Goal: Navigation & Orientation: Understand site structure

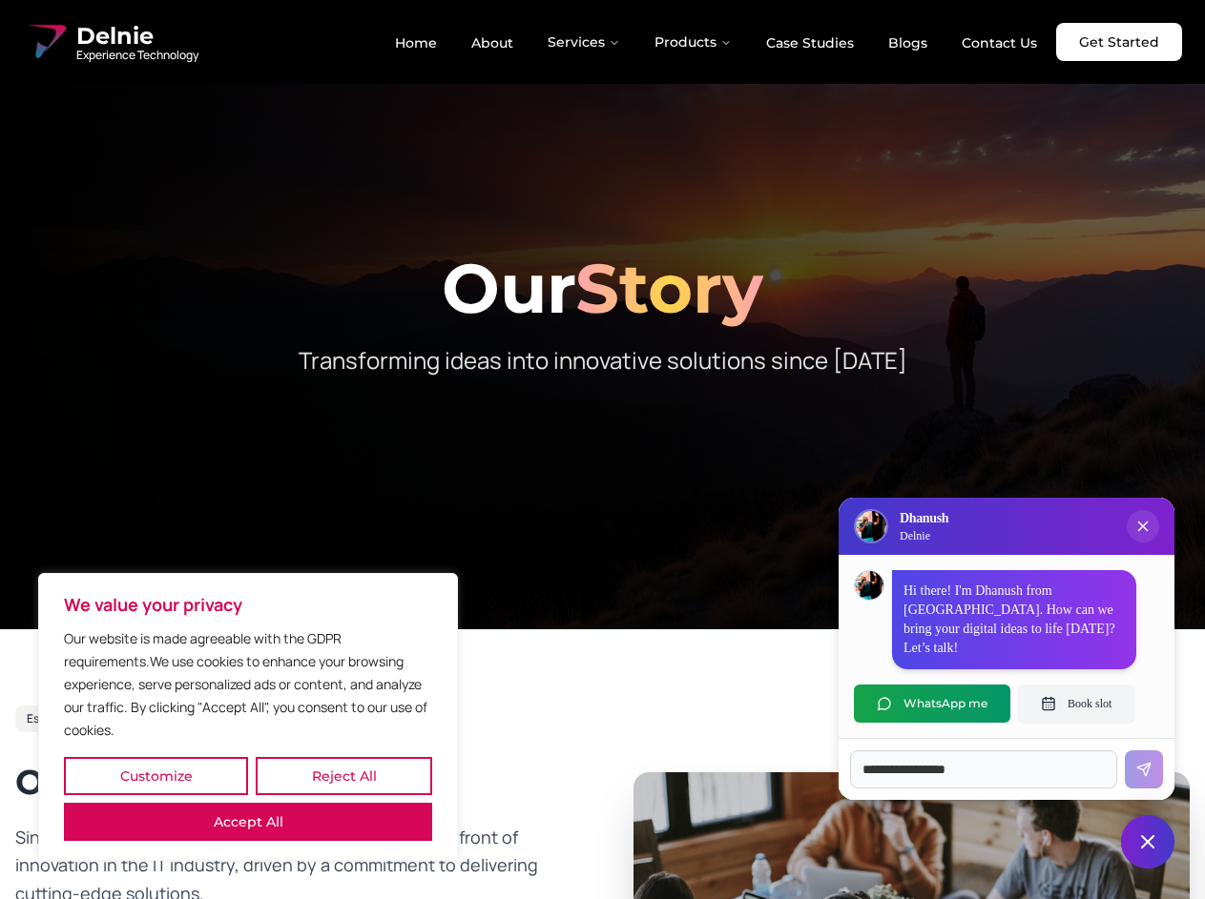
click at [155, 776] on button "Customize" at bounding box center [156, 776] width 184 height 38
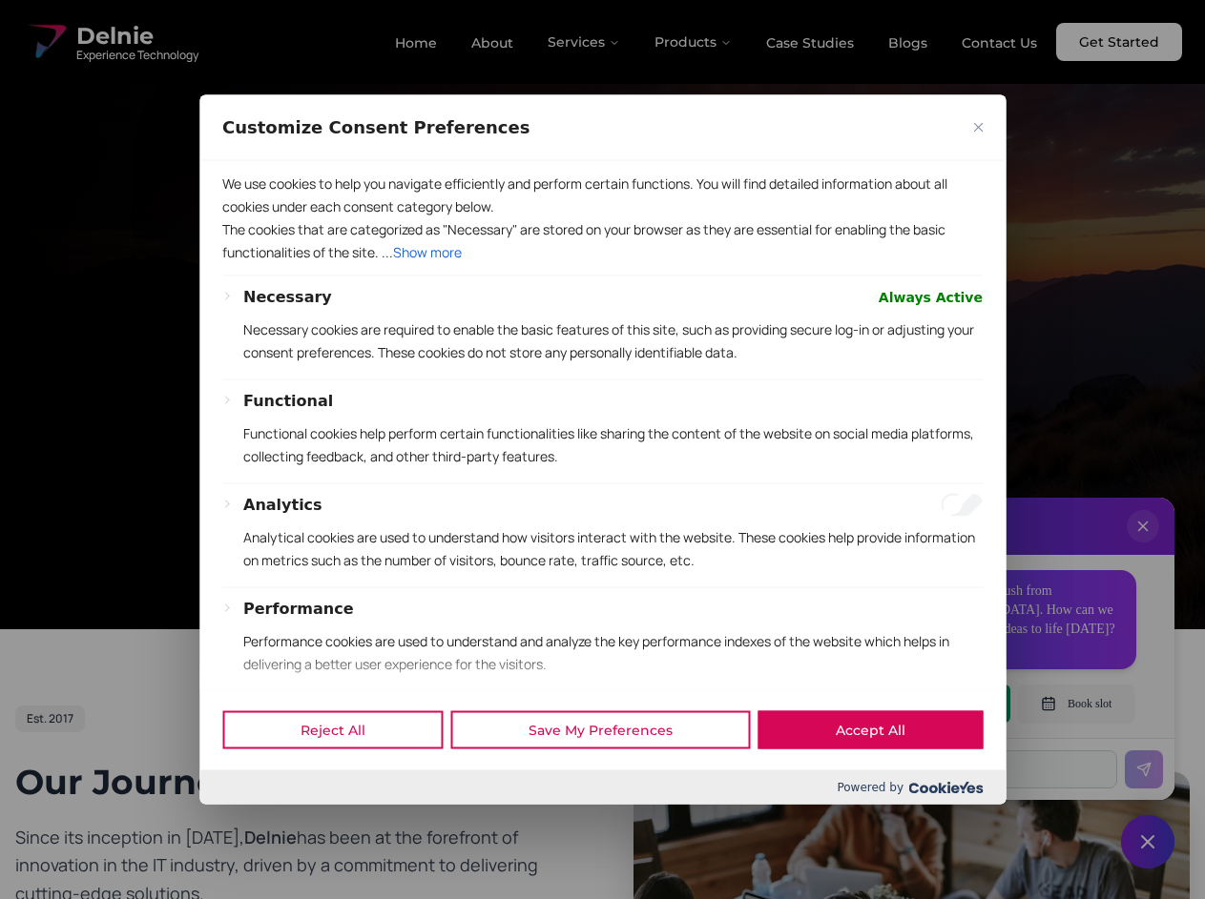
click at [248, 620] on button "Performance" at bounding box center [298, 608] width 111 height 23
click at [602, 449] on div "Functional Functional cookies help perform certain functionalities like sharing…" at bounding box center [612, 435] width 739 height 93
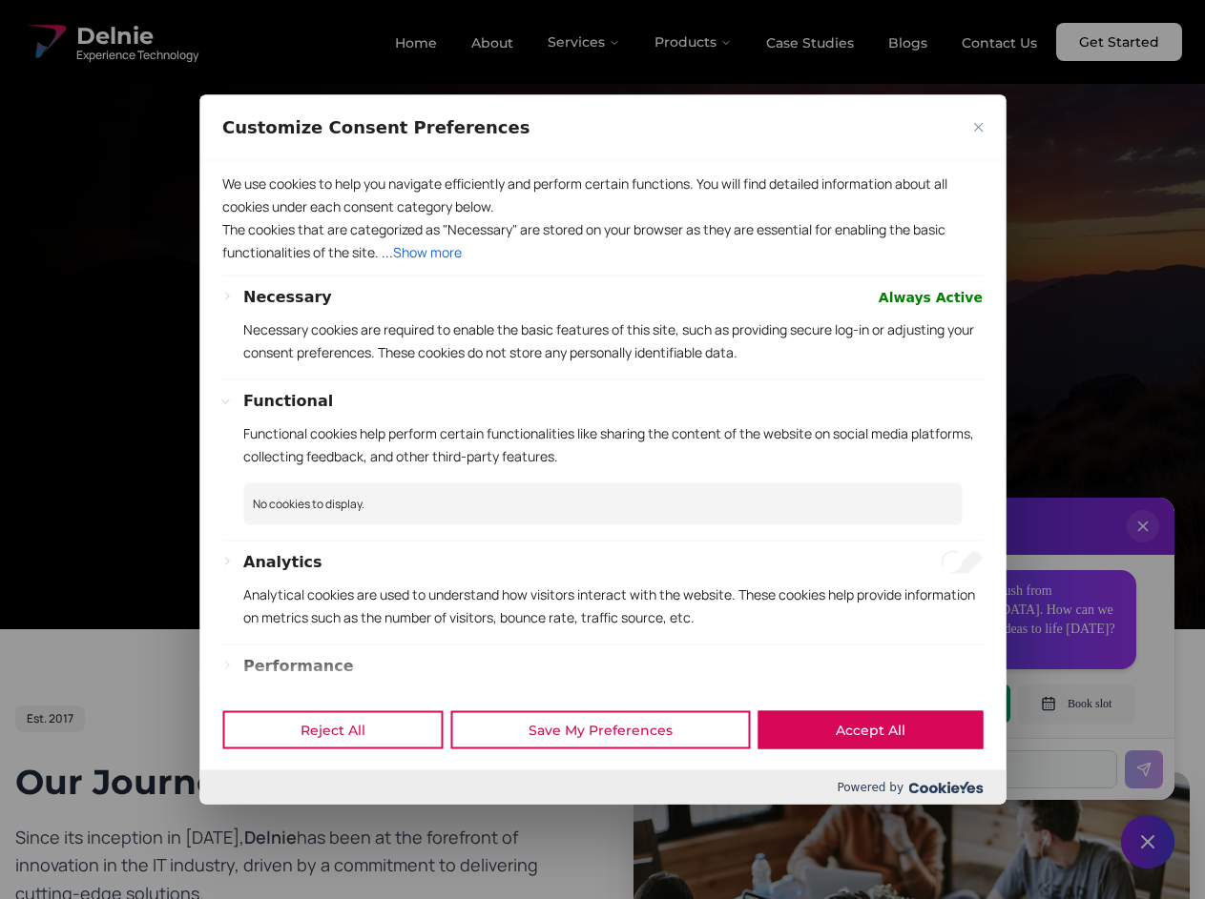
click at [585, 42] on div at bounding box center [602, 449] width 1205 height 899
click at [693, 42] on div at bounding box center [602, 449] width 1205 height 899
click at [1143, 546] on div at bounding box center [602, 449] width 1205 height 899
click at [932, 704] on div "Reject All Save My Preferences Accept All" at bounding box center [602, 730] width 806 height 81
click at [1076, 704] on div at bounding box center [602, 449] width 1205 height 899
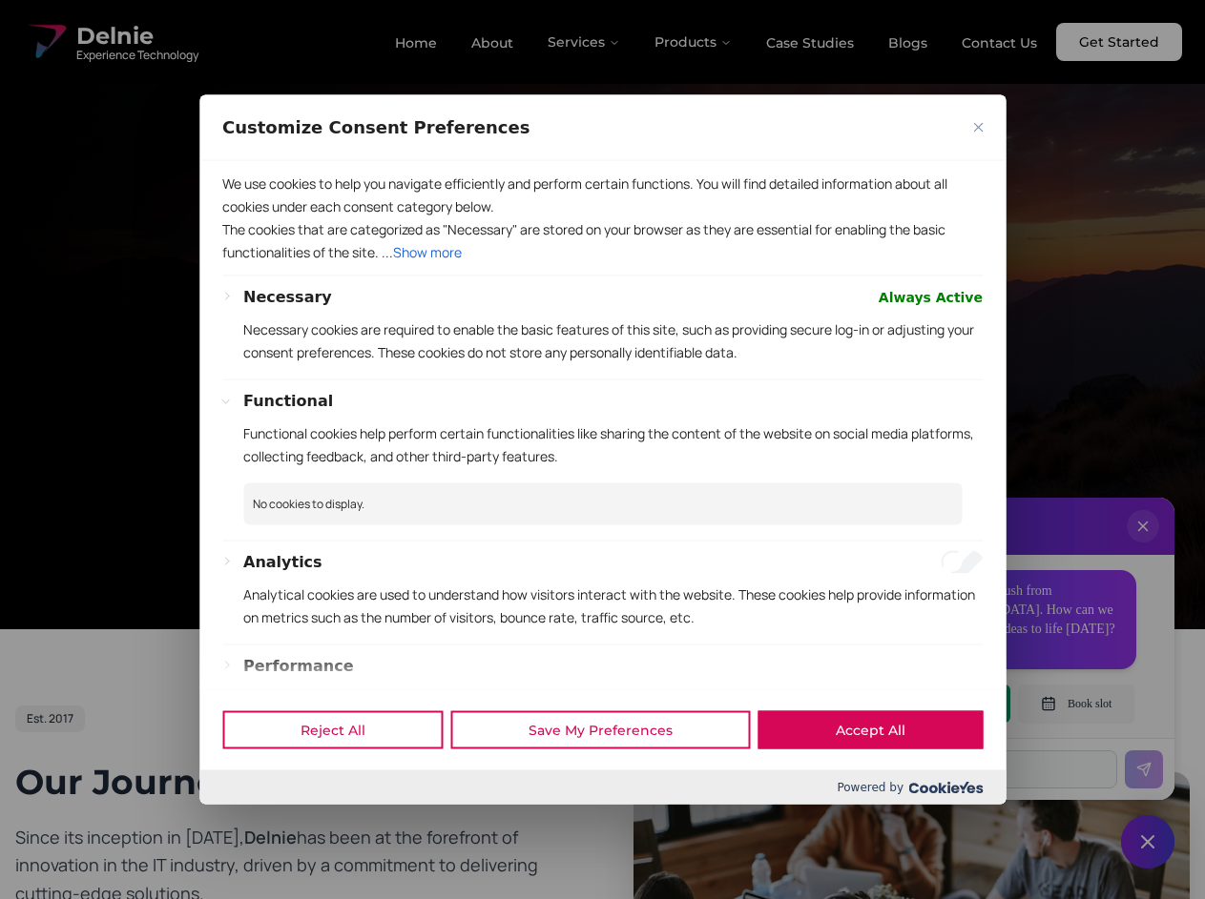
click at [1147, 842] on div at bounding box center [602, 449] width 1205 height 899
